Goal: Task Accomplishment & Management: Complete application form

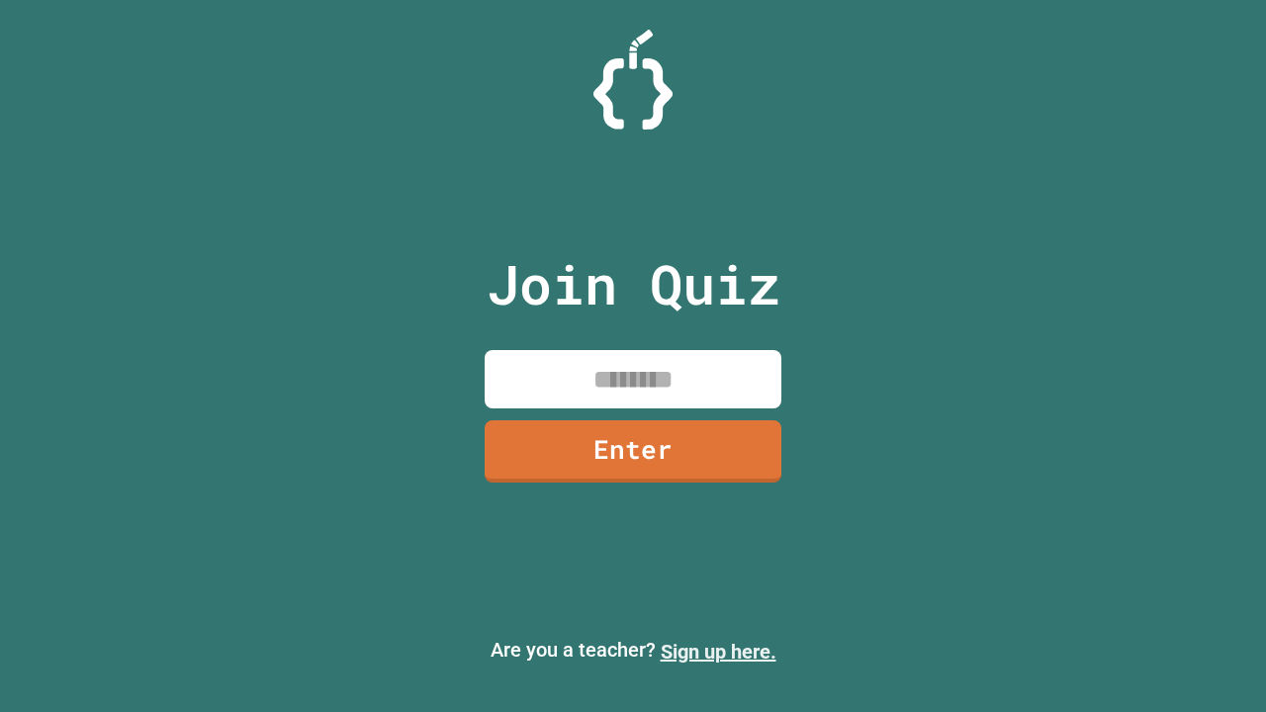
click at [709, 652] on link "Sign up here." at bounding box center [719, 652] width 116 height 24
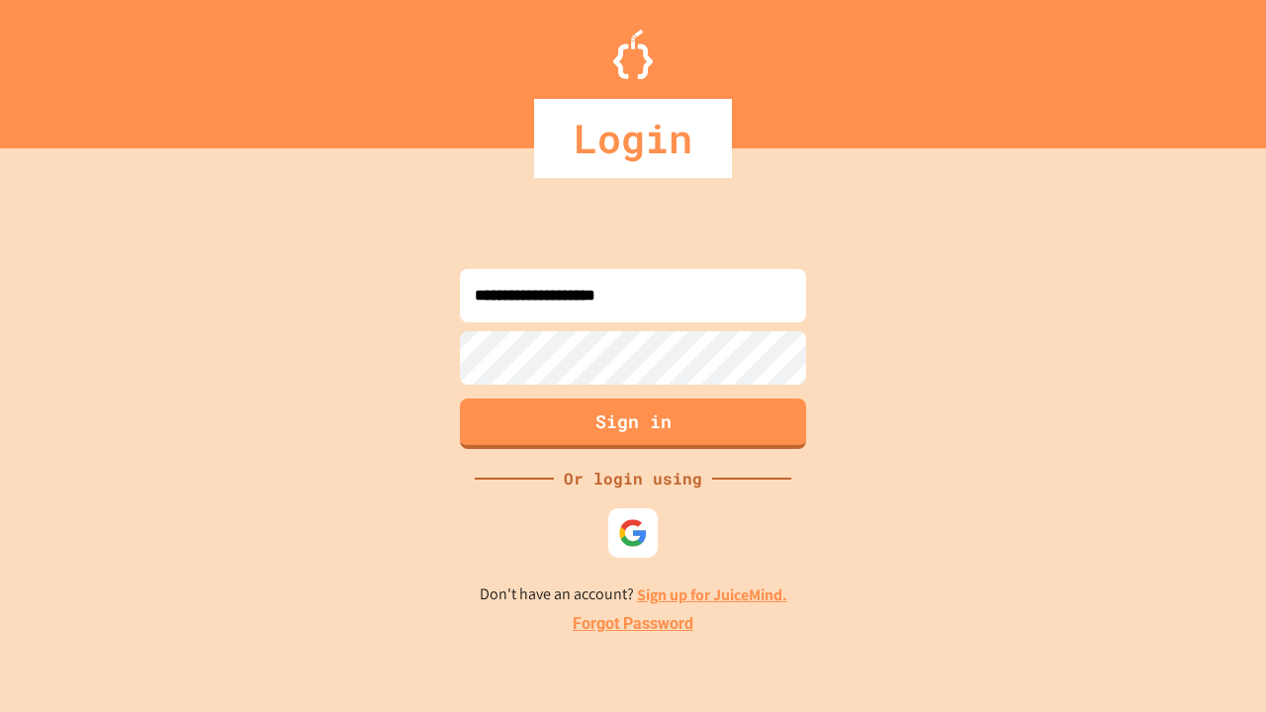
type input "**********"
